Goal: Contribute content: Contribute content

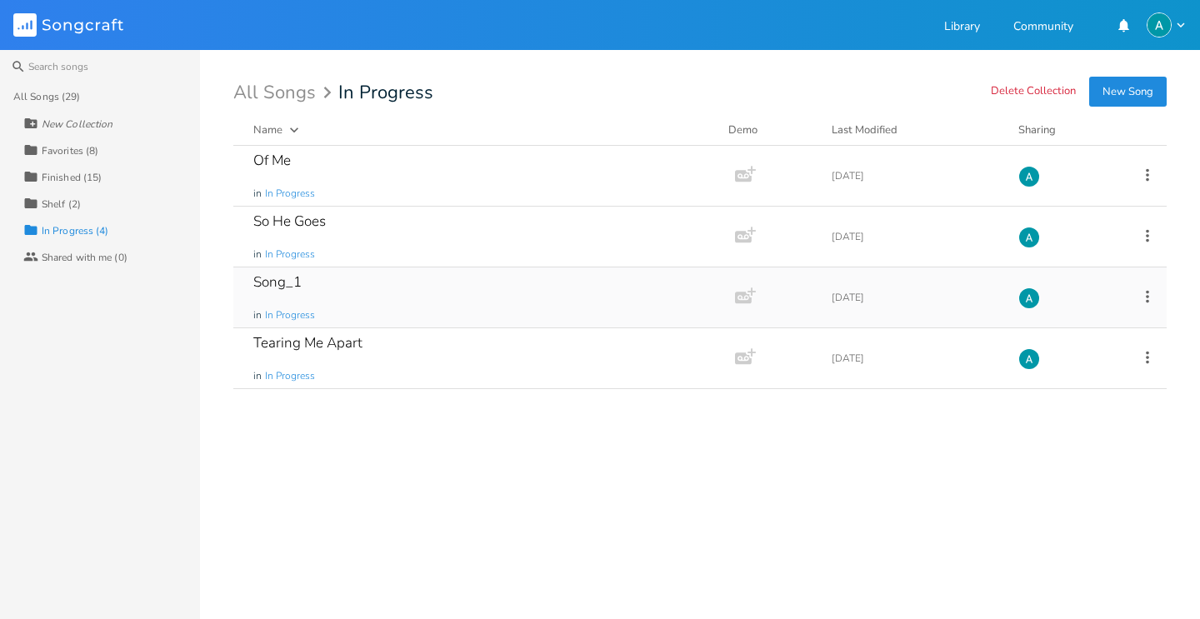
drag, startPoint x: 412, startPoint y: 292, endPoint x: 409, endPoint y: 283, distance: 9.0
click at [412, 292] on div "Song_1 in In Progress" at bounding box center [480, 297] width 455 height 60
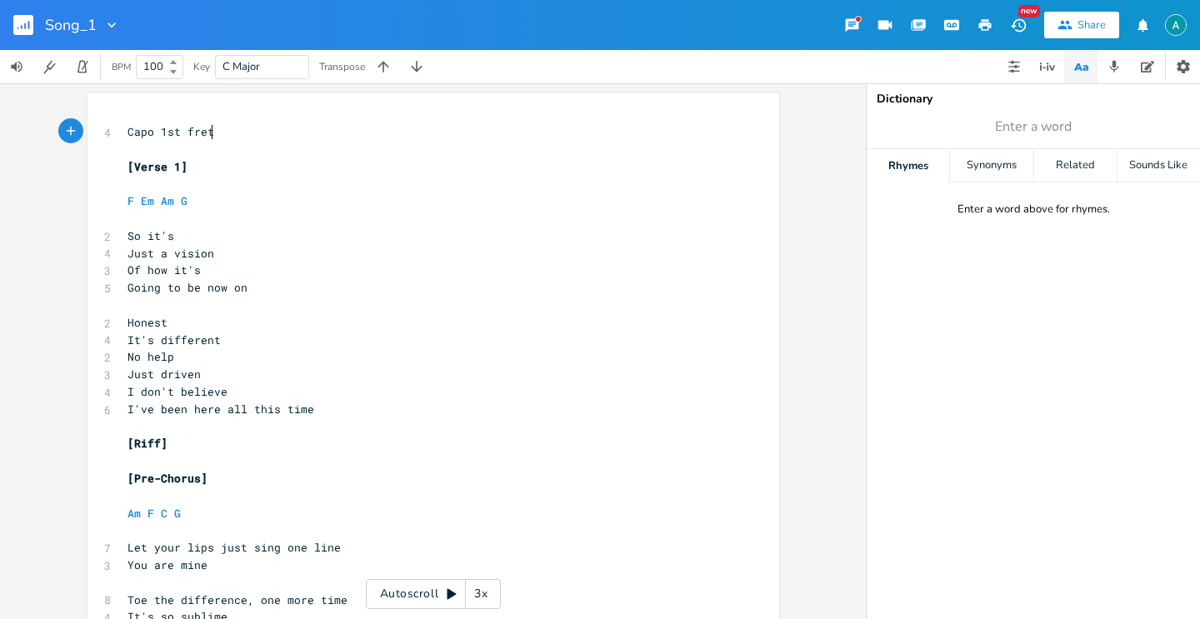
click at [417, 579] on div "xxxxxxxxxx 4 Capo 1st fret ​ [Verse 1] ​ F Em Am G ​ 2 So it's 4 Just a vision …" at bounding box center [433, 351] width 866 height 536
click at [412, 587] on div "Autoscroll 3x" at bounding box center [433, 594] width 135 height 30
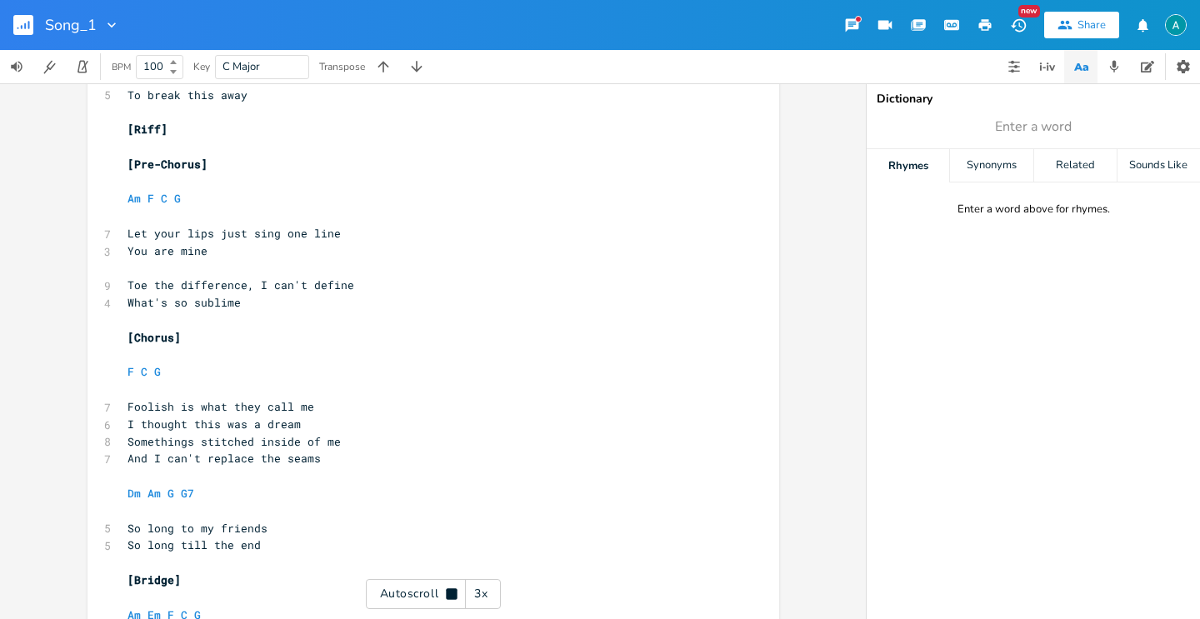
scroll to position [1096, 0]
click at [395, 606] on div "Autoscroll 3x" at bounding box center [433, 594] width 135 height 30
drag, startPoint x: 157, startPoint y: 239, endPoint x: 369, endPoint y: 237, distance: 212.5
click at [369, 237] on pre "Let your lips just sing one line" at bounding box center [425, 231] width 602 height 17
type textarea "us just do this one more"
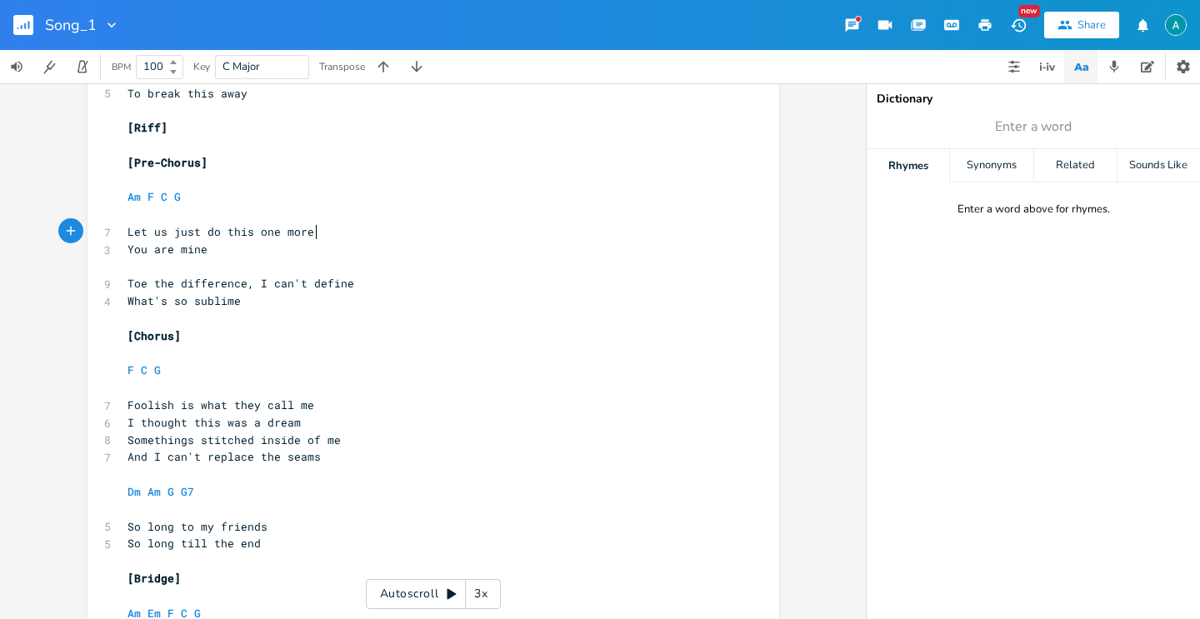
scroll to position [0, 3]
type textarea "time"
click at [217, 277] on span "Toe the difference, I can't define" at bounding box center [240, 283] width 227 height 15
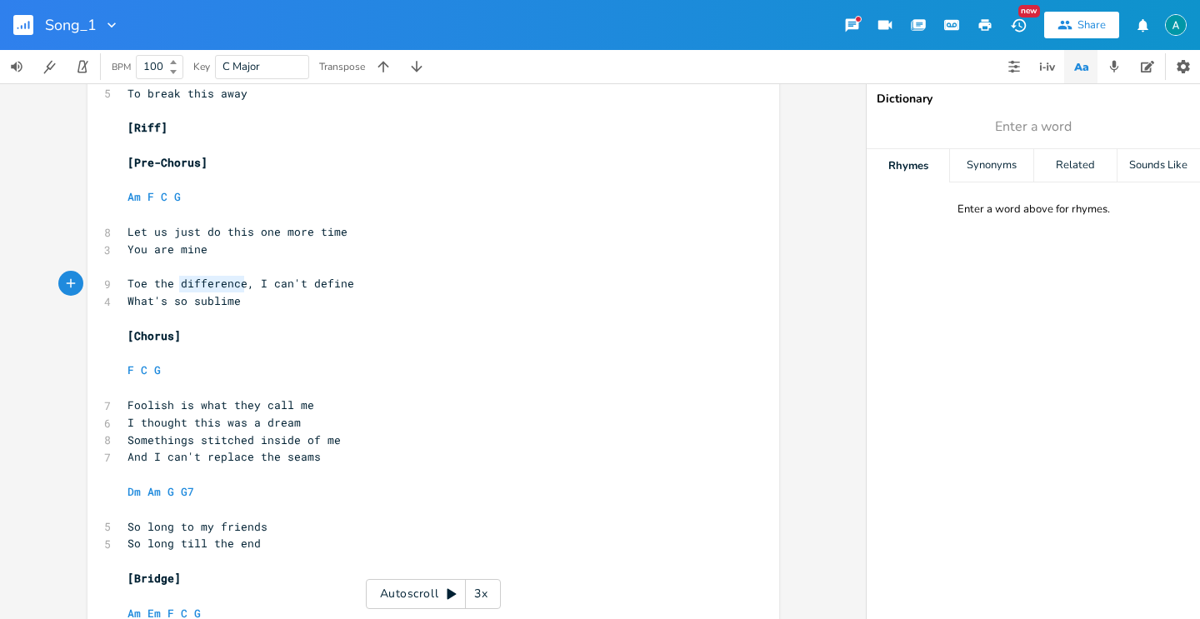
type textarea "Toe the difference, I can't define"
click at [217, 277] on span "Toe the difference, I can't define" at bounding box center [240, 283] width 227 height 15
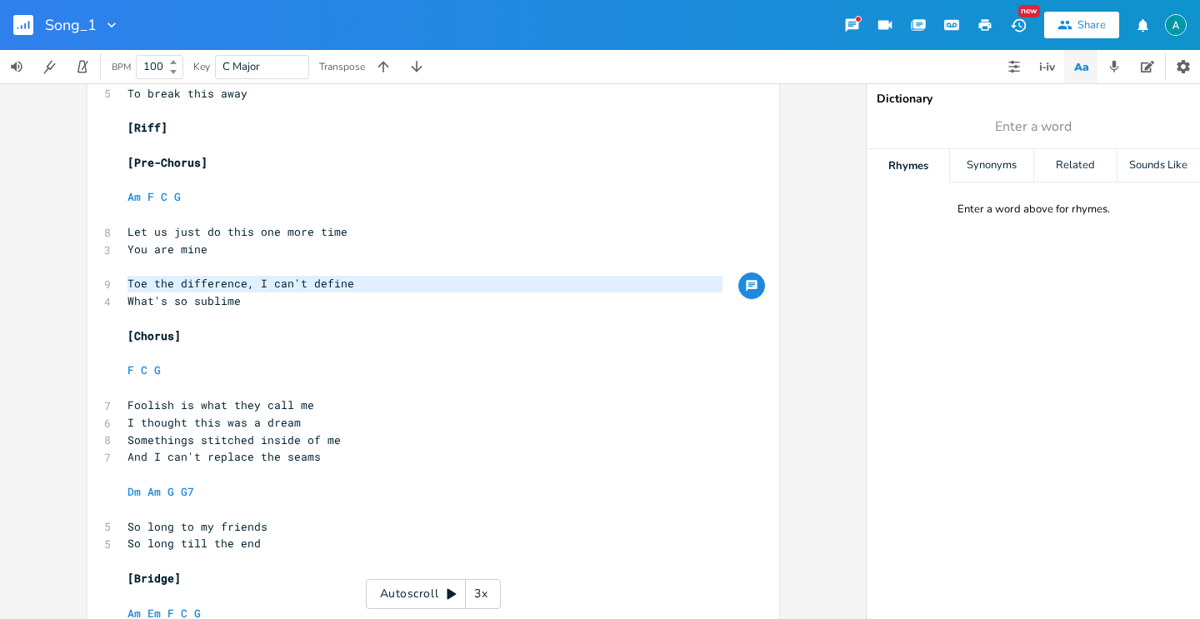
click at [403, 264] on pre "​" at bounding box center [425, 266] width 602 height 17
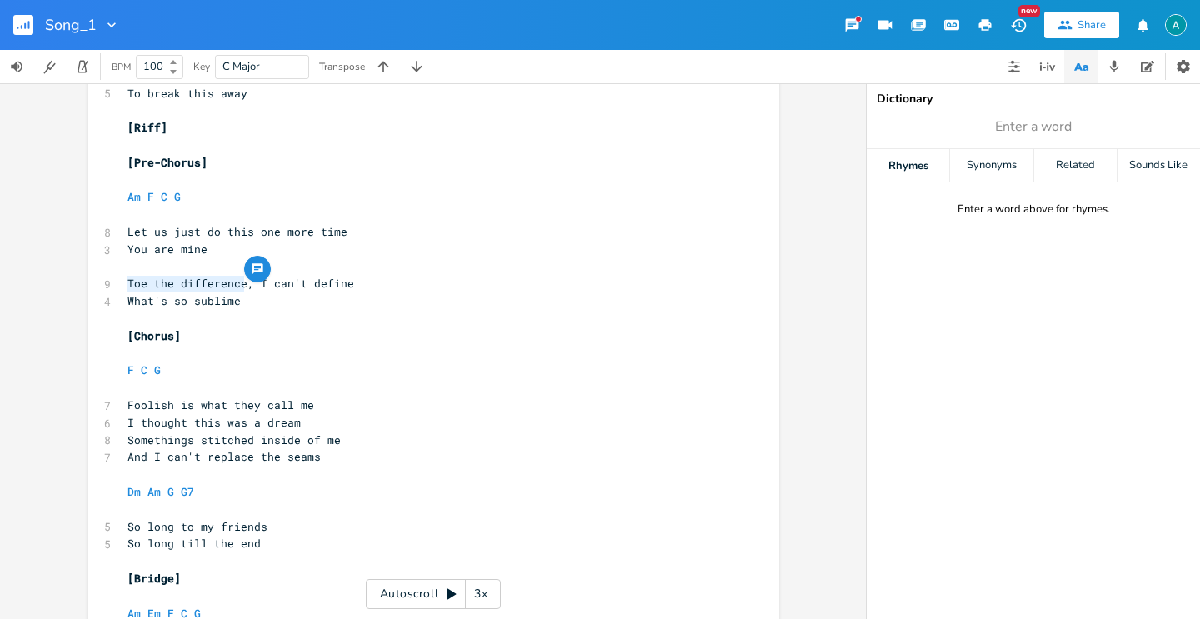
drag, startPoint x: 233, startPoint y: 287, endPoint x: 110, endPoint y: 282, distance: 123.4
type textarea "Twll"
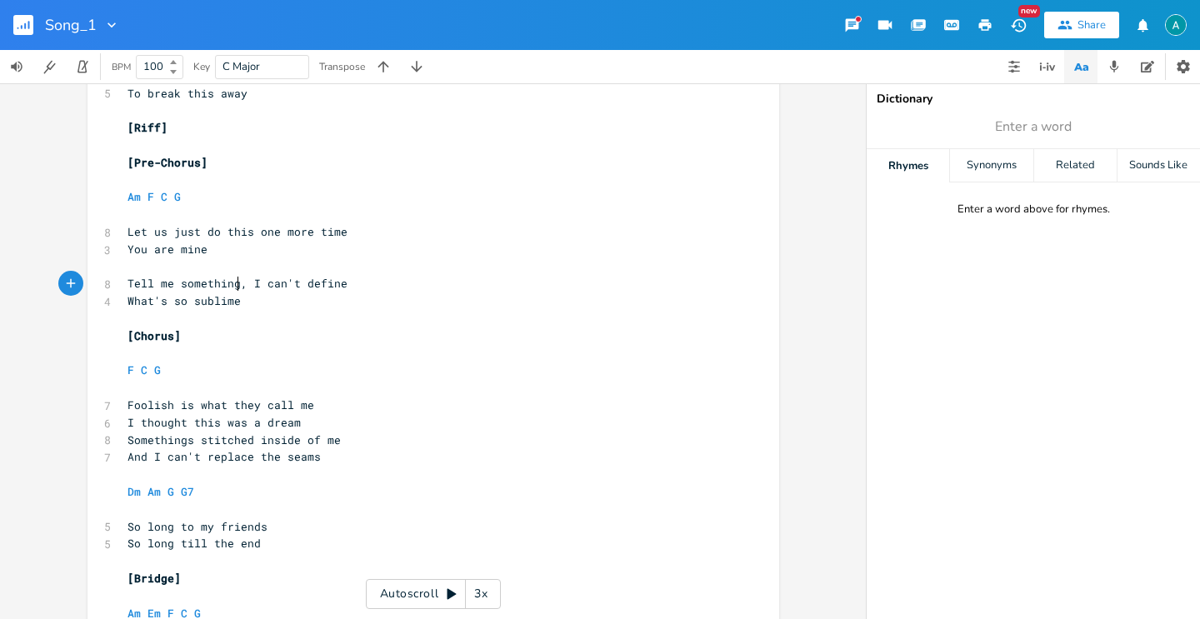
type textarea "ell me something"
click at [151, 306] on span "What's so sublime" at bounding box center [183, 300] width 113 height 15
click at [158, 303] on span "What's so sublime" at bounding box center [183, 300] width 113 height 15
type textarea "y it's"
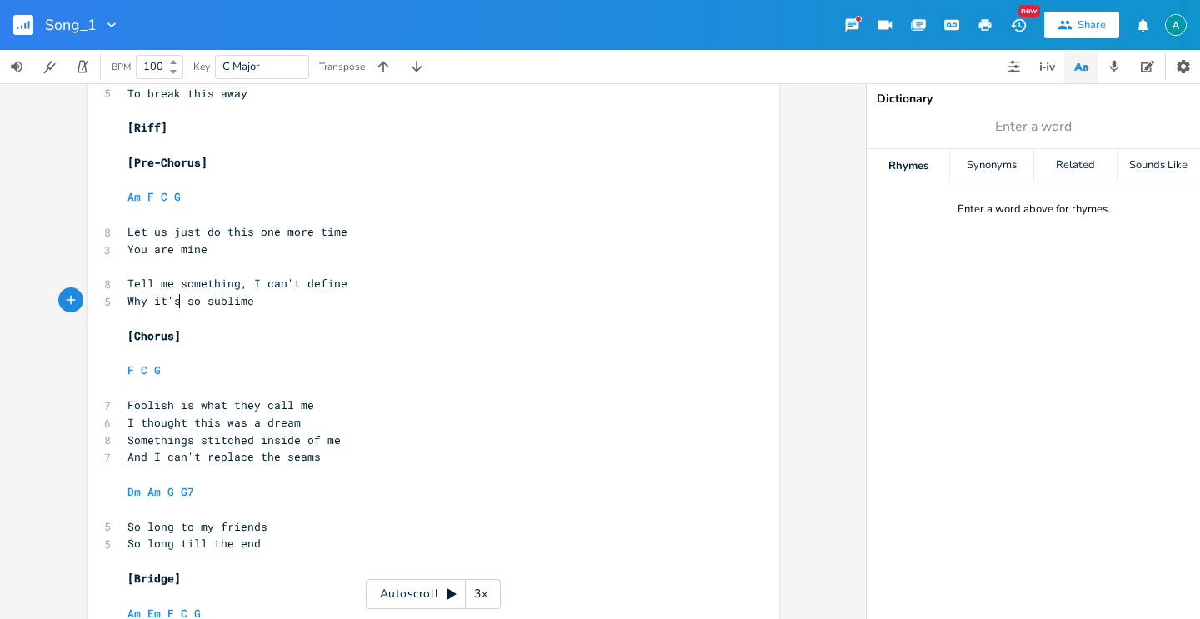
scroll to position [0, 22]
type textarea "is time"
drag, startPoint x: 167, startPoint y: 304, endPoint x: 222, endPoint y: 299, distance: 55.2
click at [232, 305] on pre "Why it is time" at bounding box center [425, 300] width 602 height 17
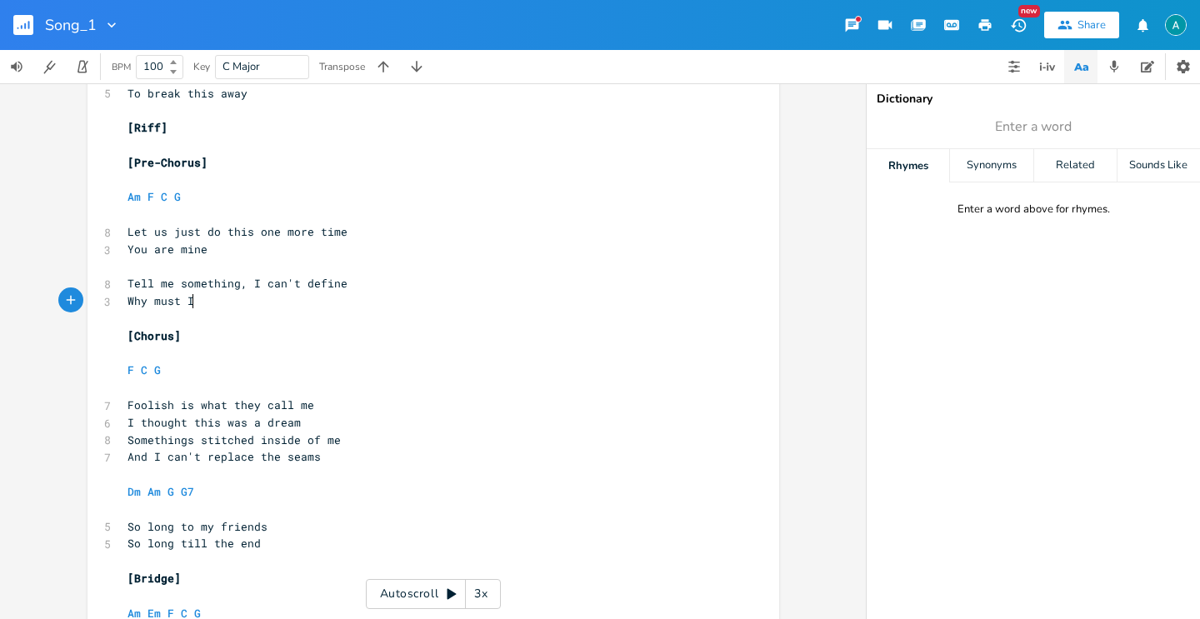
type textarea "must I"
type textarea "?"
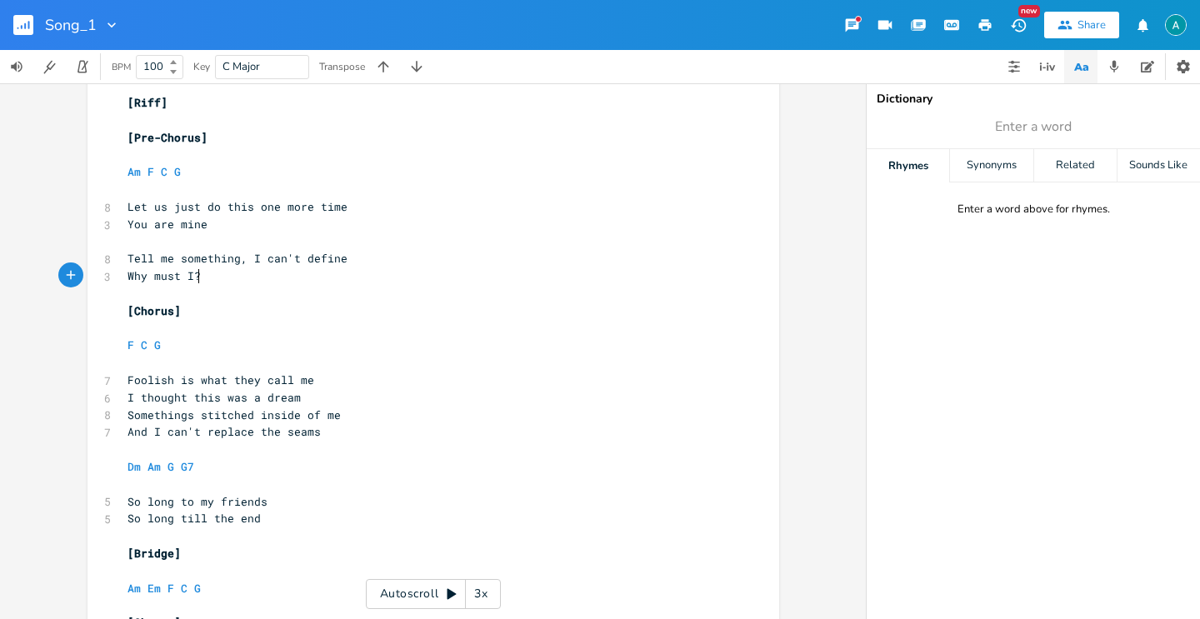
scroll to position [1132, 0]
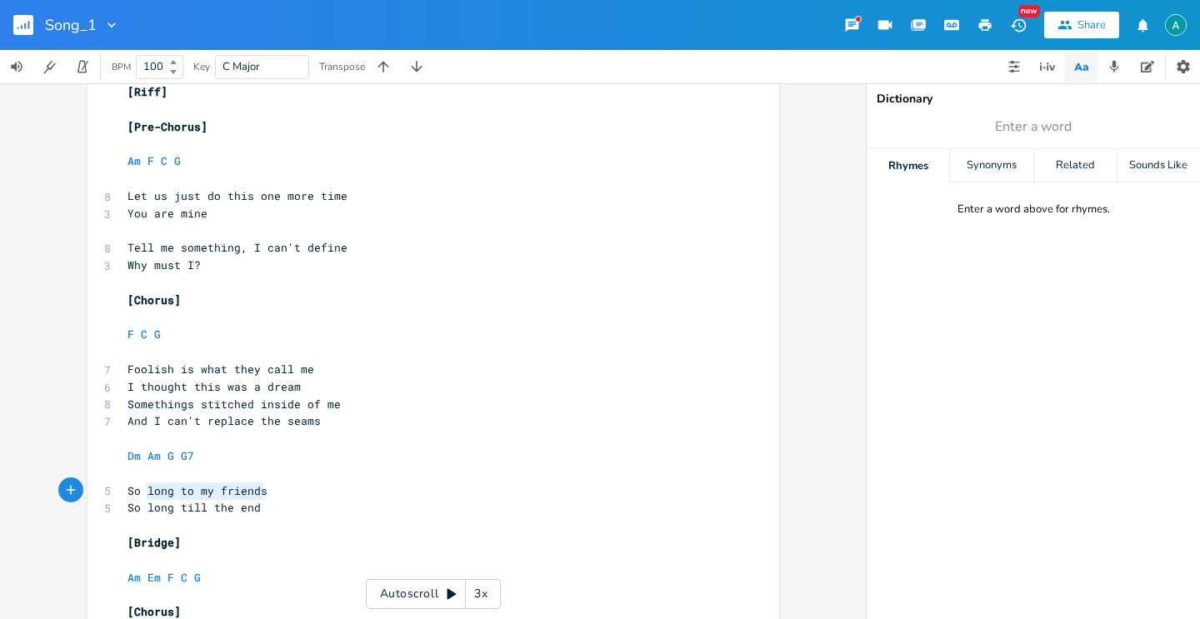
drag, startPoint x: 140, startPoint y: 490, endPoint x: 271, endPoint y: 484, distance: 131.0
click at [271, 484] on pre "So long to my friends" at bounding box center [425, 490] width 602 height 17
type textarea "this is how it ends"
type textarea "d"
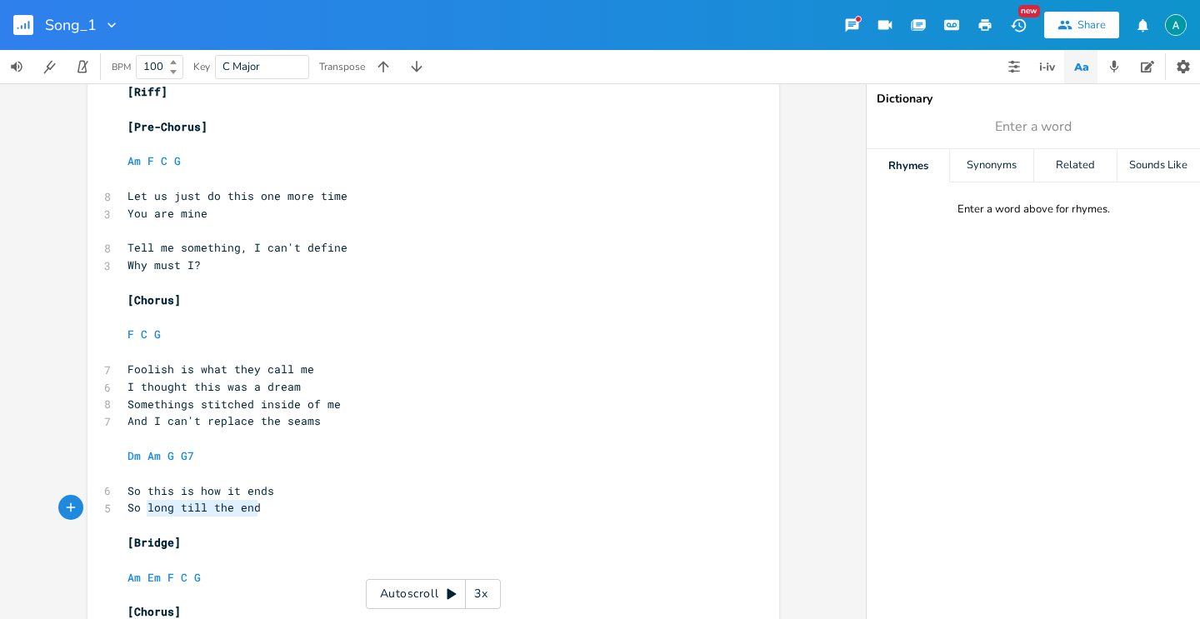
drag, startPoint x: 259, startPoint y: 512, endPoint x: 143, endPoint y: 504, distance: 116.1
click at [143, 504] on pre "So long till the end" at bounding box center [425, 507] width 602 height 17
type textarea "your"
type textarea "dont"
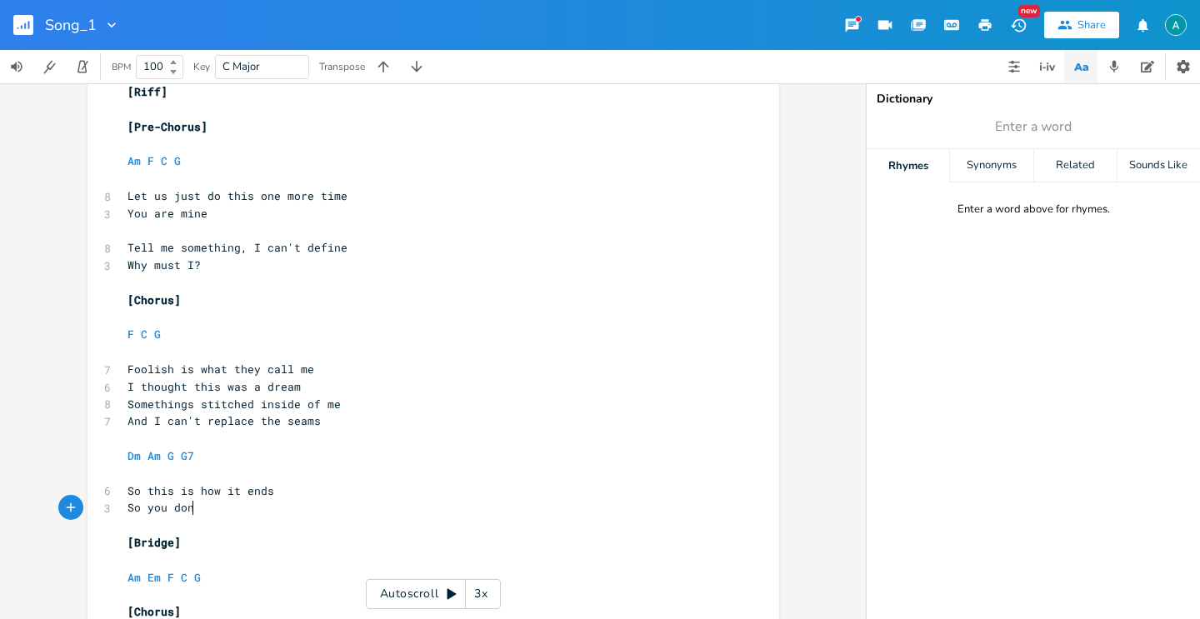
scroll to position [0, 24]
type textarea "cant pretend"
click at [191, 191] on span "Let us just do this one more time" at bounding box center [237, 195] width 220 height 15
type textarea "just"
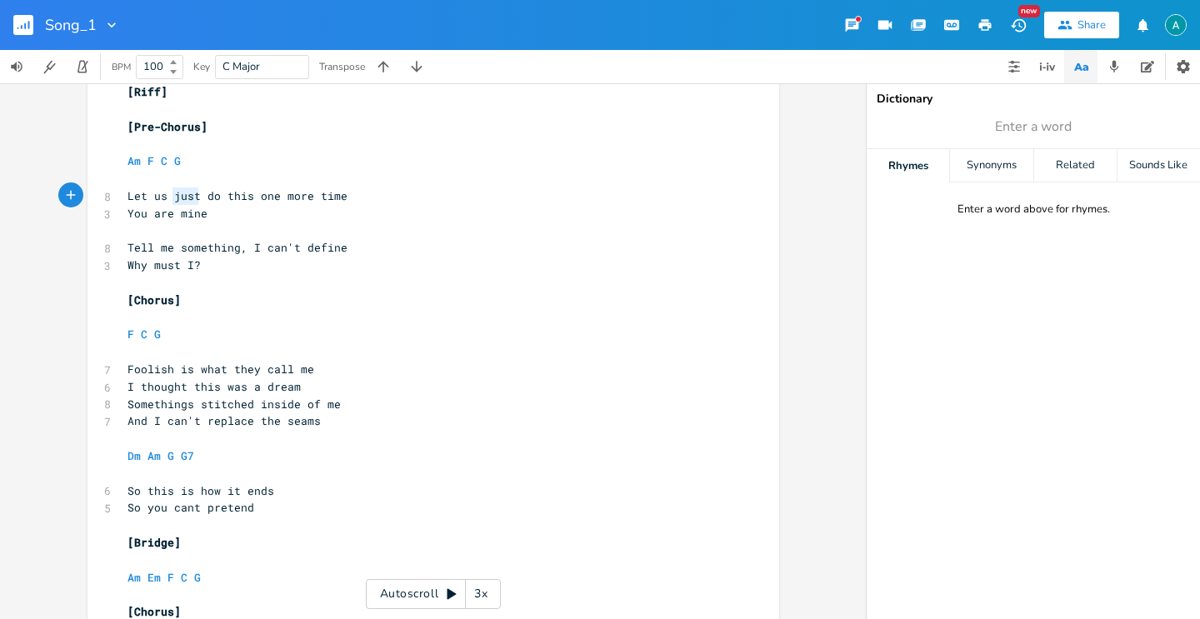
click at [191, 191] on span "Let us just do this one more time" at bounding box center [237, 195] width 220 height 15
click at [1106, 112] on span "Enter a word" at bounding box center [1033, 127] width 333 height 30
type input "line"
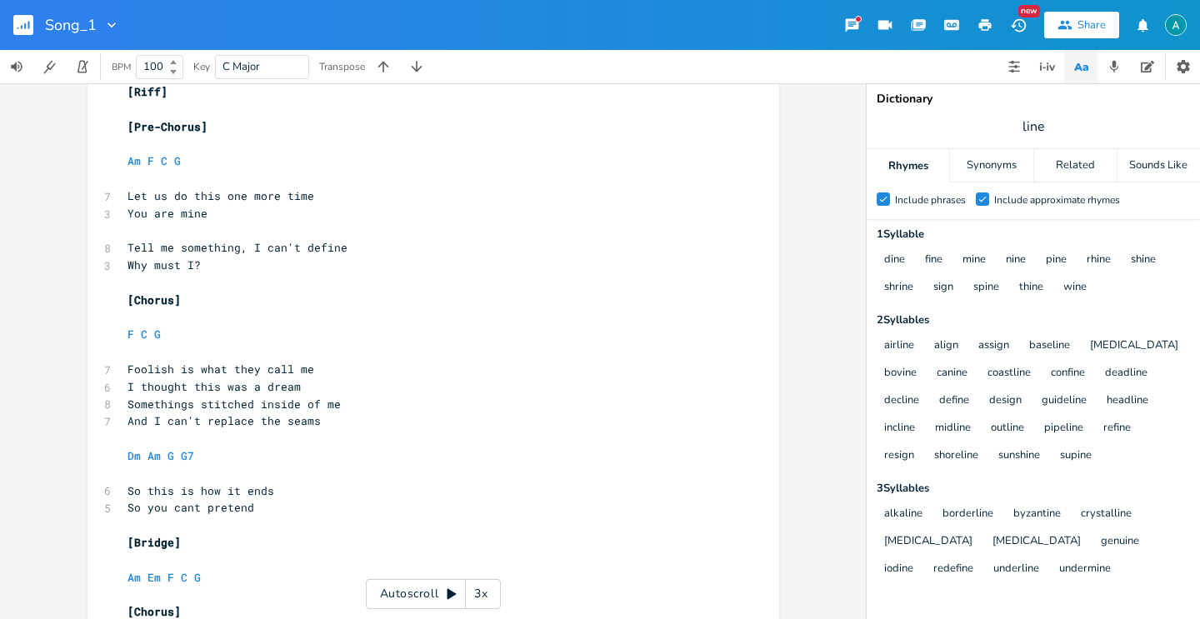
click at [182, 262] on span "Why must I?" at bounding box center [163, 264] width 73 height 15
type textarea "W"
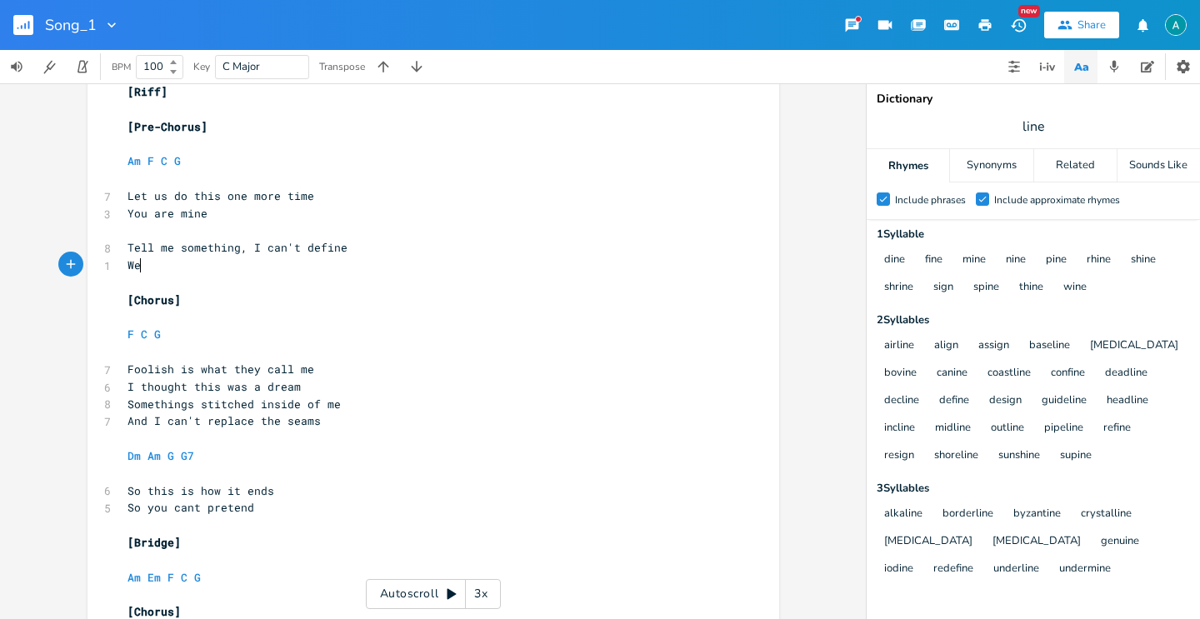
scroll to position [0, 17]
type textarea "We're on. th"
type textarea "n th e"
type textarea "e line"
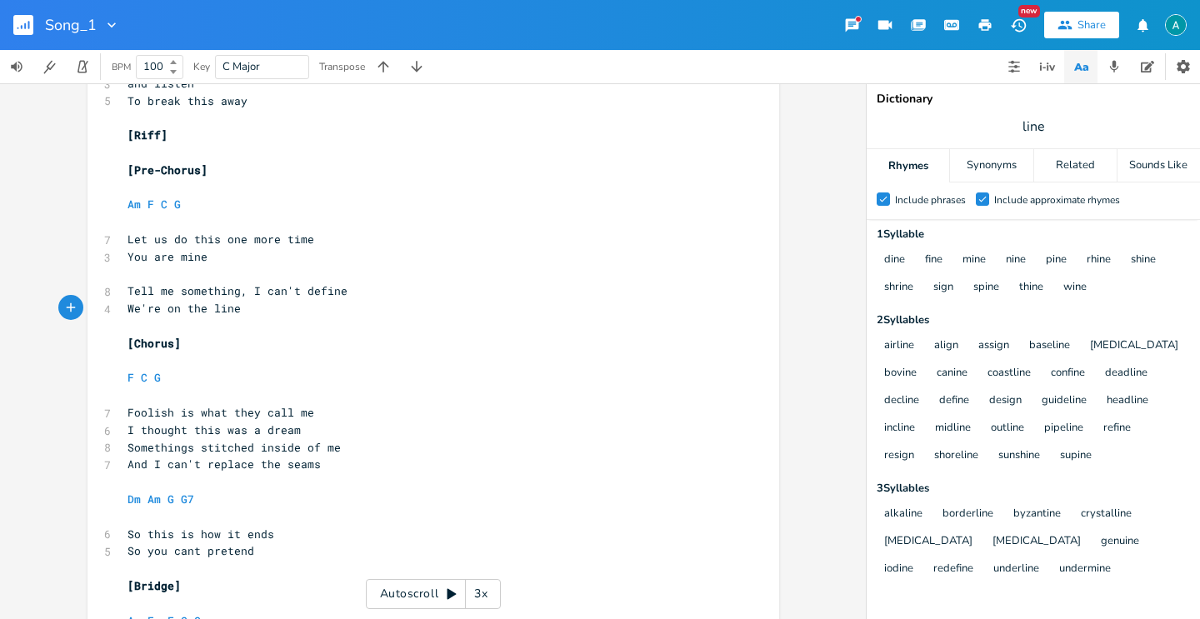
scroll to position [1204, 0]
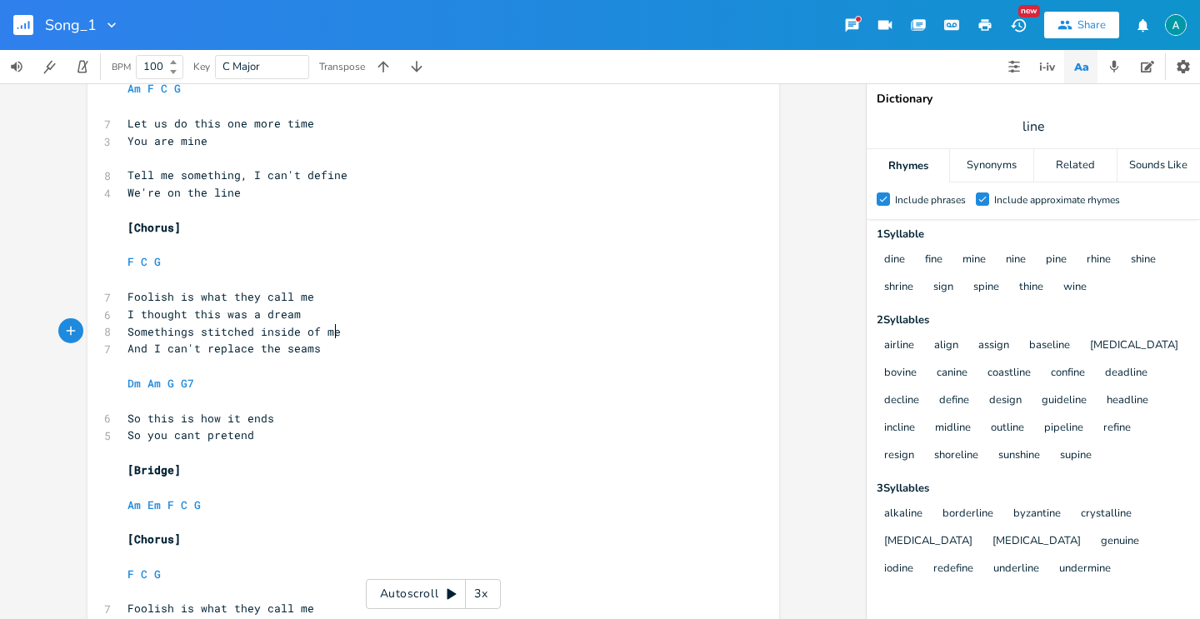
click at [449, 324] on pre "Somethings stitched inside of me" at bounding box center [425, 331] width 602 height 17
